Goal: Browse casually

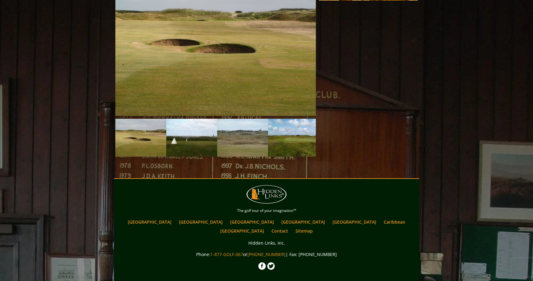
scroll to position [516, 0]
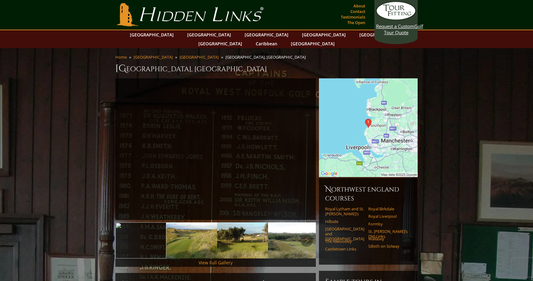
click at [186, 242] on img at bounding box center [191, 240] width 51 height 36
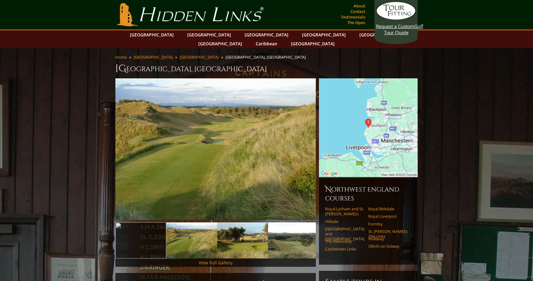
click at [248, 238] on img at bounding box center [242, 240] width 51 height 36
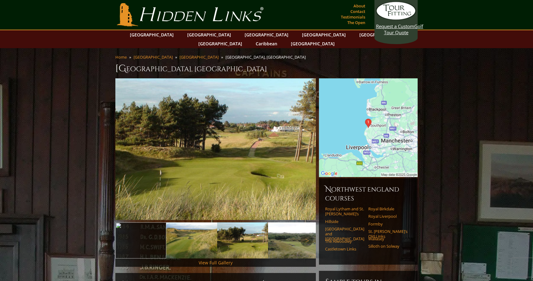
click at [291, 239] on img at bounding box center [293, 240] width 51 height 36
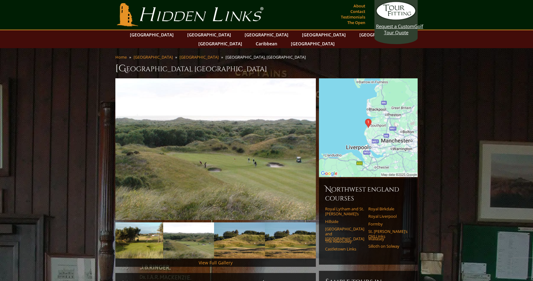
click at [239, 234] on img at bounding box center [239, 240] width 51 height 36
